Goal: Check status: Check status

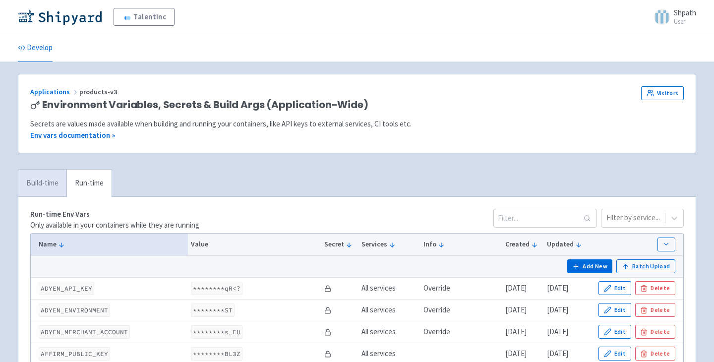
click at [41, 186] on link "Build-time" at bounding box center [42, 183] width 48 height 27
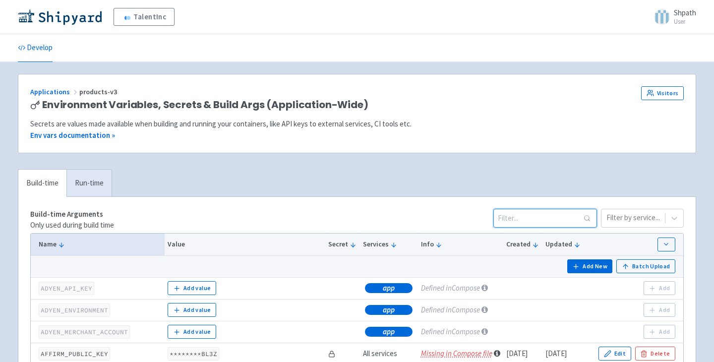
click at [546, 220] on input at bounding box center [545, 218] width 104 height 19
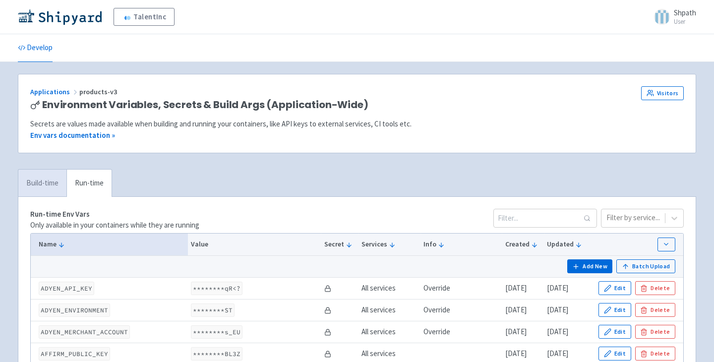
click at [36, 178] on link "Build-time" at bounding box center [42, 183] width 48 height 27
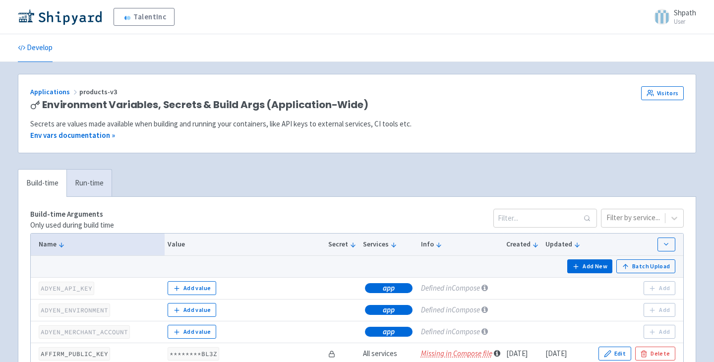
click at [459, 21] on div "TalentInc Shpath User Profile Sign out" at bounding box center [357, 17] width 678 height 18
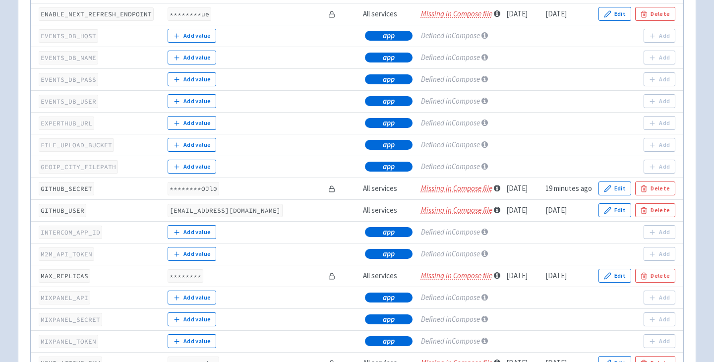
click at [180, 182] on code "********OJl0" at bounding box center [194, 188] width 52 height 13
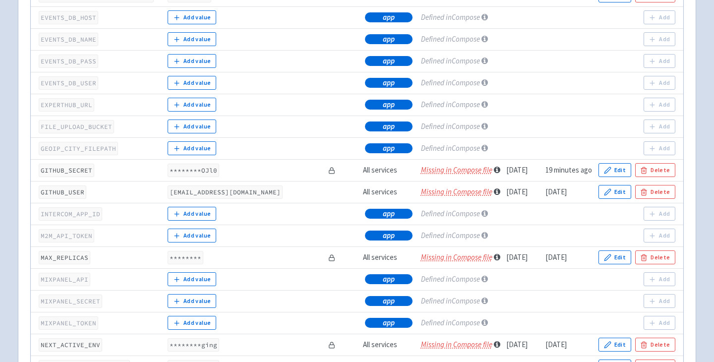
scroll to position [1204, 0]
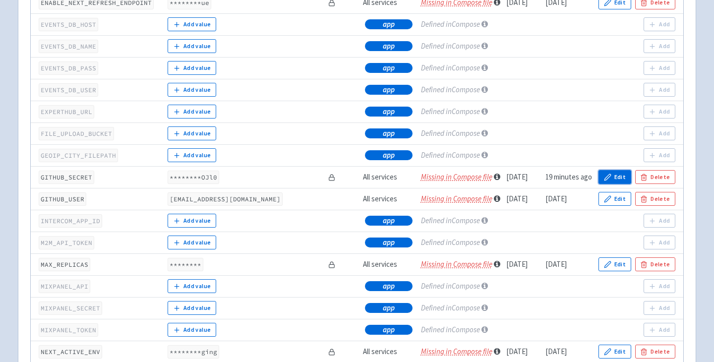
click at [617, 170] on button "Edit" at bounding box center [614, 177] width 33 height 14
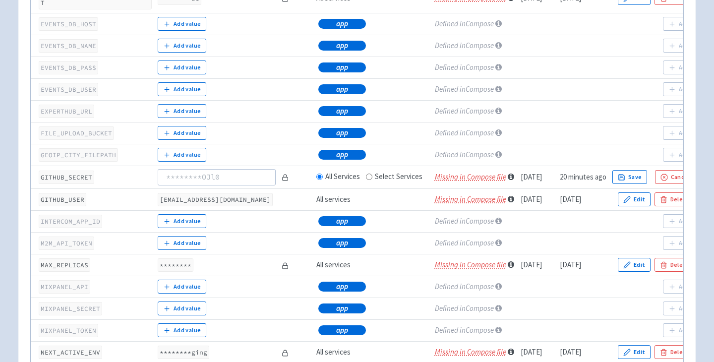
scroll to position [0, 25]
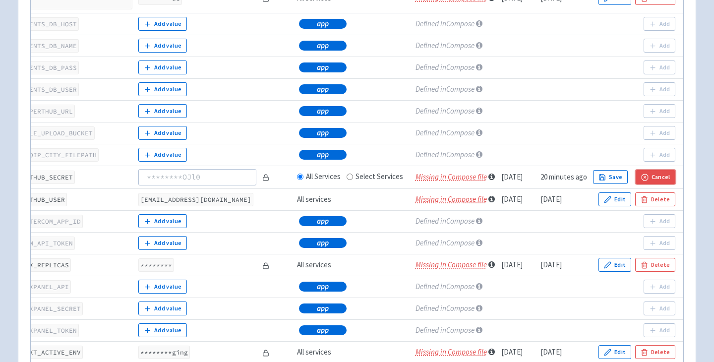
click at [661, 170] on button "Cancel" at bounding box center [656, 177] width 40 height 14
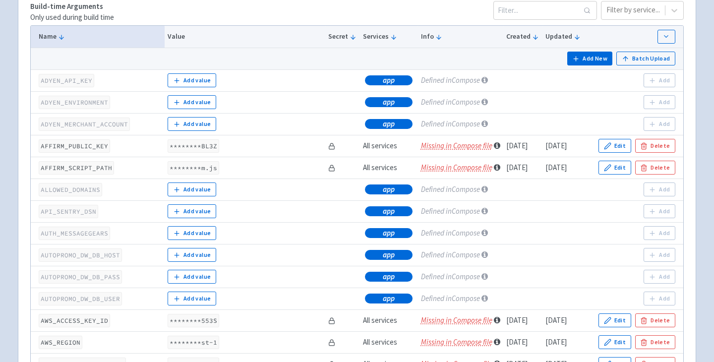
scroll to position [208, 0]
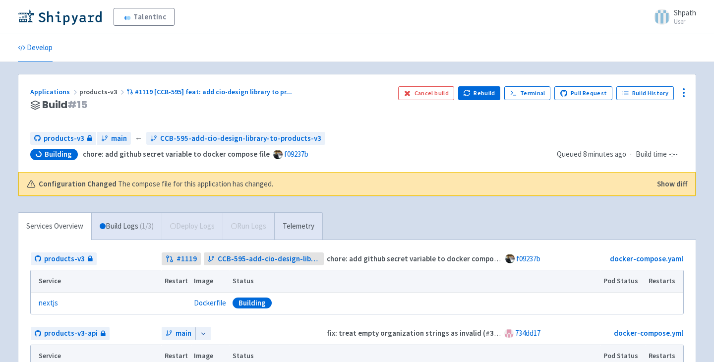
scroll to position [28, 0]
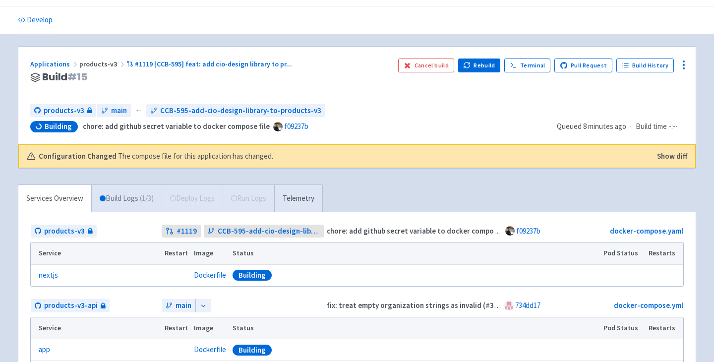
click at [132, 197] on link "Build Logs ( 1 / 3 )" at bounding box center [127, 198] width 70 height 27
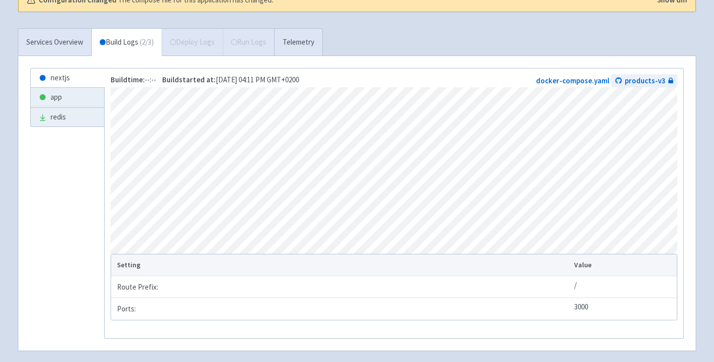
scroll to position [186, 0]
